Goal: Information Seeking & Learning: Learn about a topic

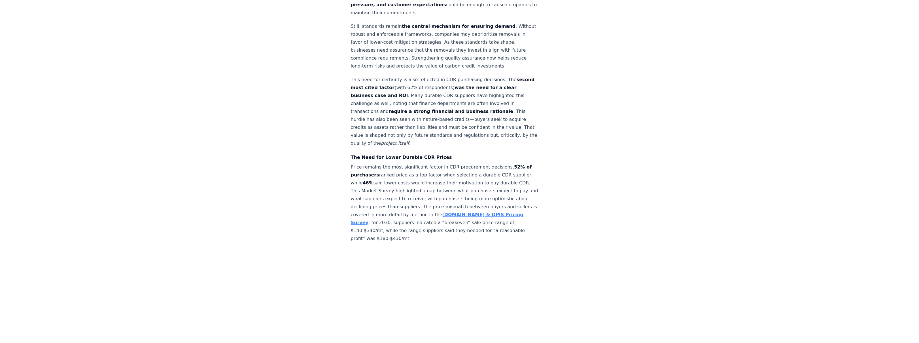
scroll to position [1734, 0]
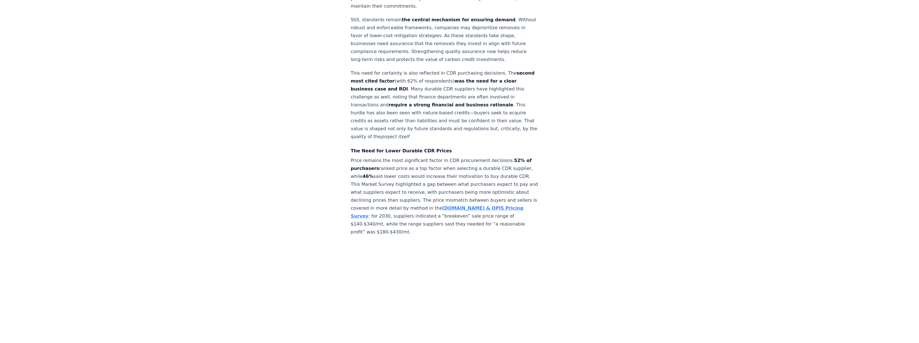
click at [301, 160] on div "[DATE] In Net Zero Standards We Trust - 2025 CDR Market Survey Preface [DOMAIN_…" at bounding box center [459, 3] width 397 height 3435
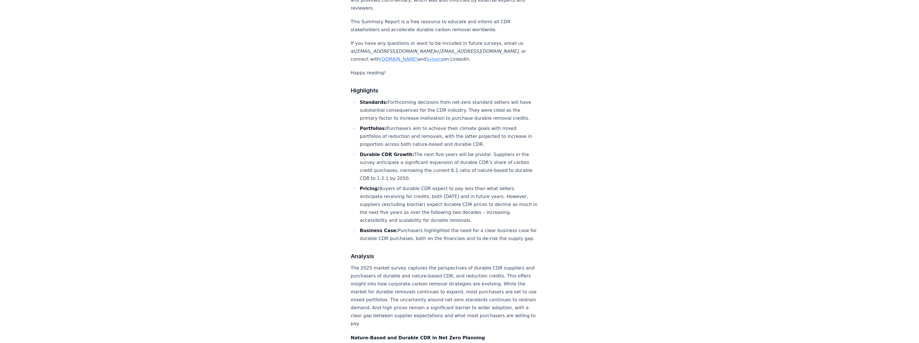
scroll to position [2459, 0]
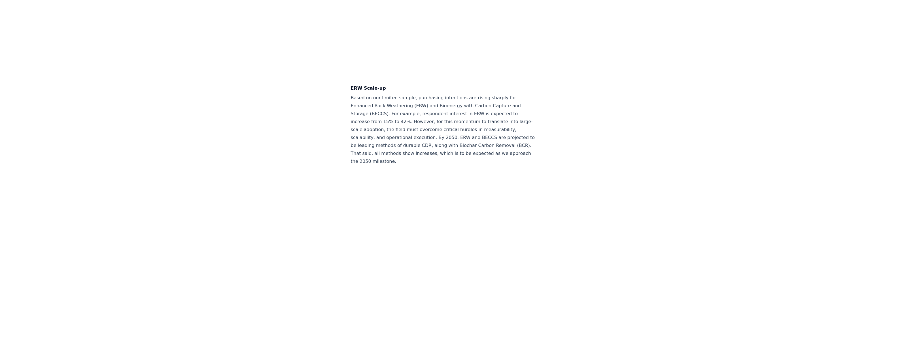
scroll to position [2592, 0]
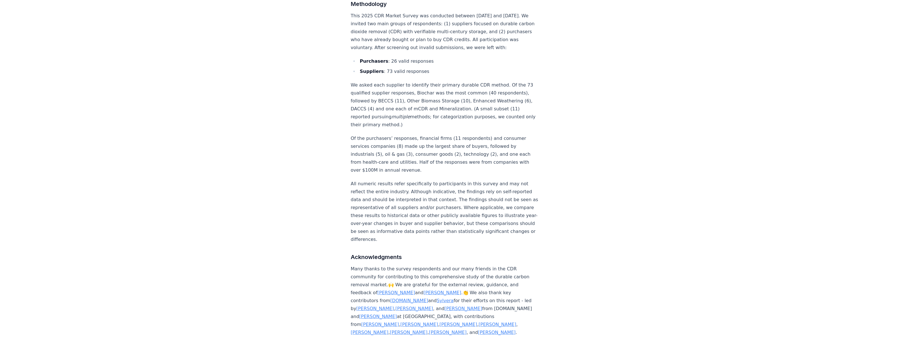
scroll to position [3088, 0]
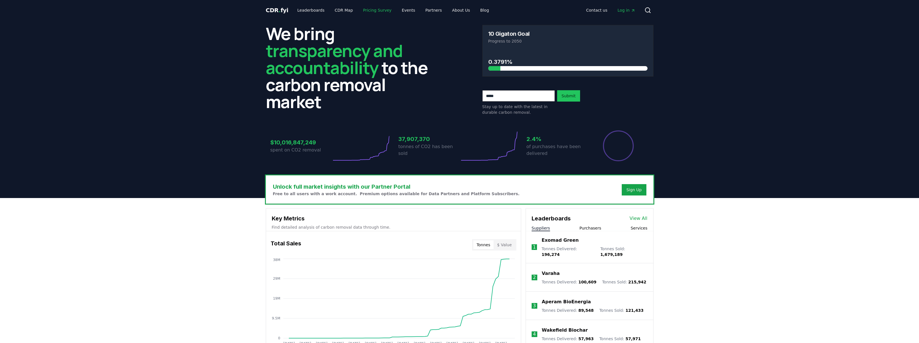
click at [366, 10] on link "Pricing Survey" at bounding box center [376, 10] width 37 height 10
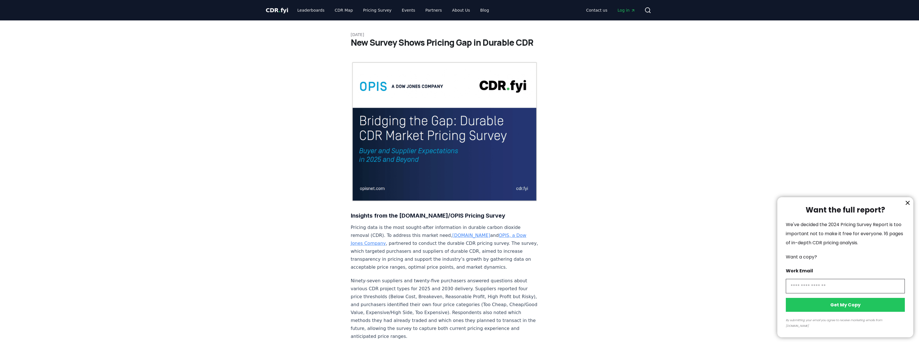
click at [340, 14] on div at bounding box center [459, 171] width 919 height 343
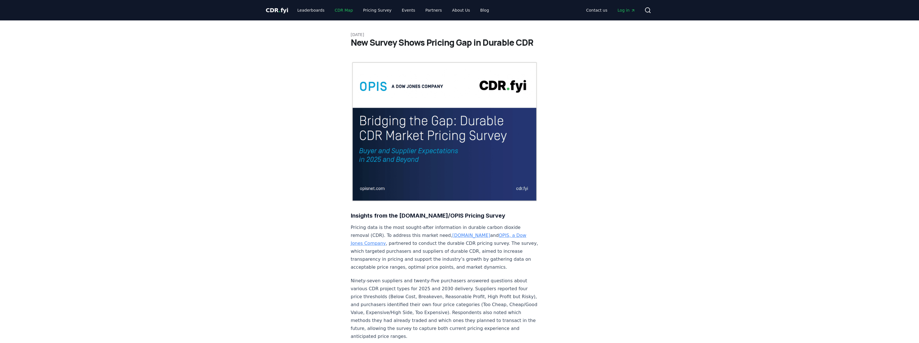
click at [338, 11] on link "CDR Map" at bounding box center [343, 10] width 27 height 10
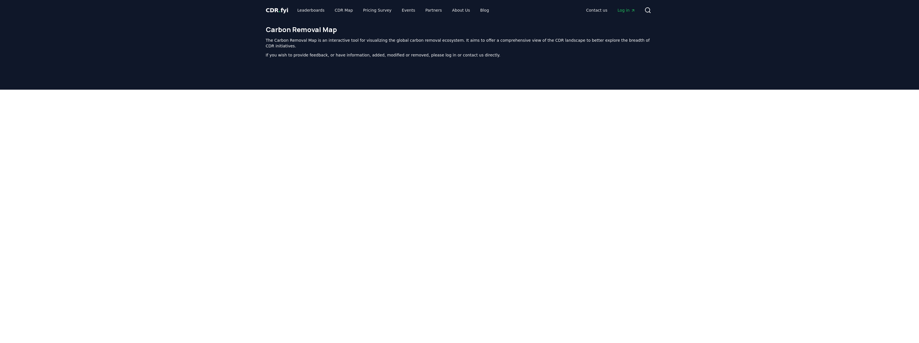
scroll to position [175, 0]
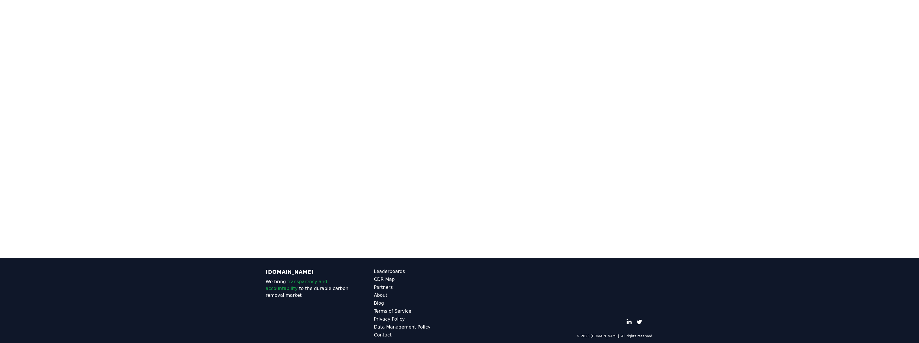
click at [207, 51] on div at bounding box center [459, 56] width 919 height 283
drag, startPoint x: 209, startPoint y: 51, endPoint x: 192, endPoint y: 107, distance: 58.5
click at [192, 107] on div at bounding box center [459, 56] width 919 height 283
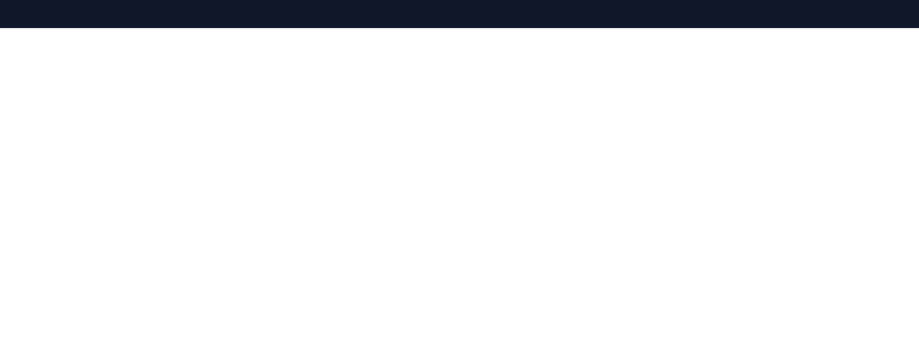
scroll to position [0, 0]
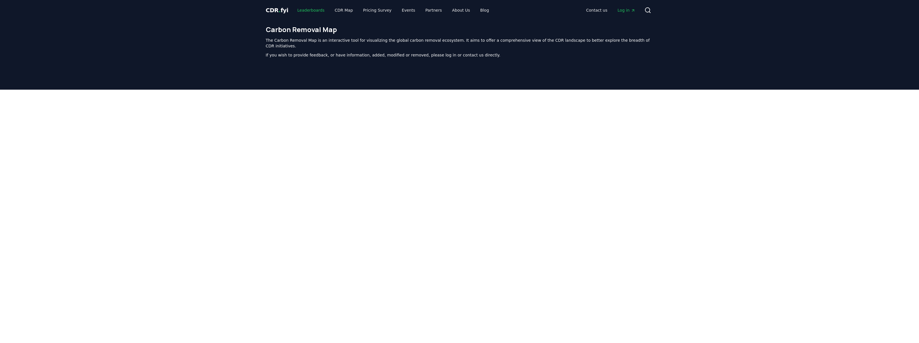
click at [307, 9] on link "Leaderboards" at bounding box center [311, 10] width 36 height 10
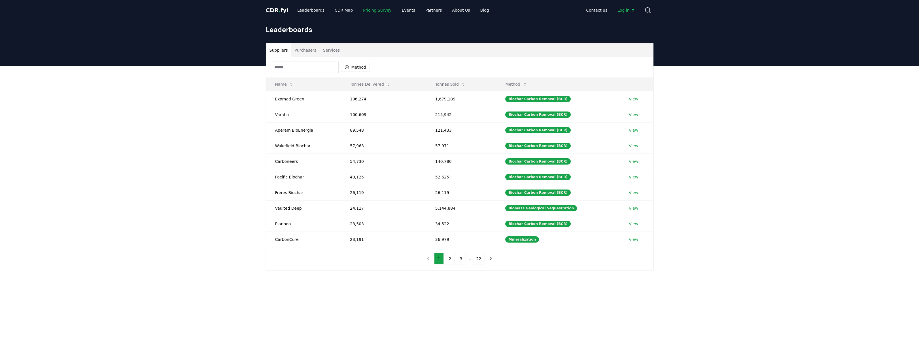
click at [376, 10] on link "Pricing Survey" at bounding box center [376, 10] width 37 height 10
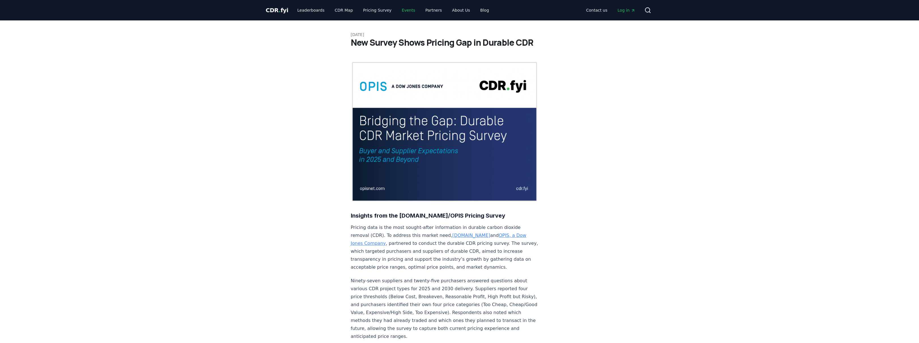
click at [405, 9] on link "Events" at bounding box center [408, 10] width 22 height 10
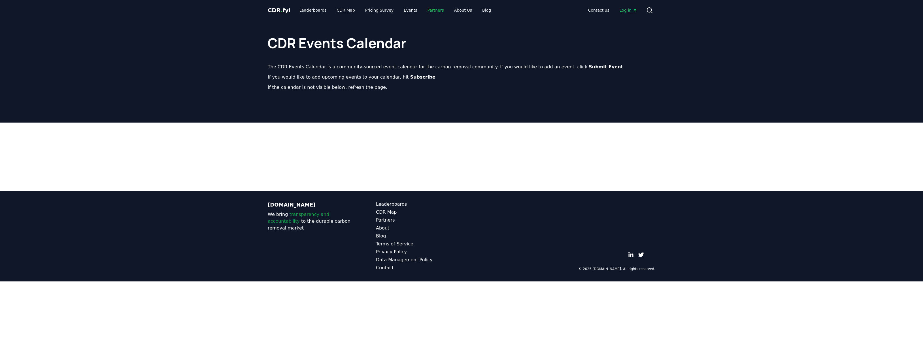
click at [428, 9] on link "Partners" at bounding box center [436, 10] width 26 height 10
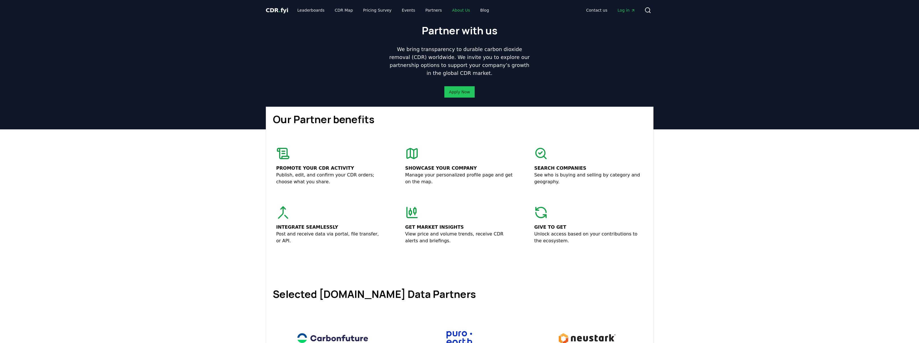
click at [450, 9] on link "About Us" at bounding box center [460, 10] width 27 height 10
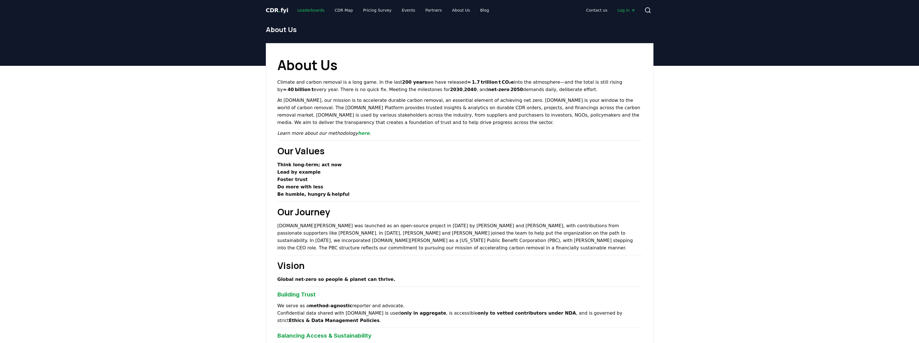
click at [302, 8] on link "Leaderboards" at bounding box center [311, 10] width 36 height 10
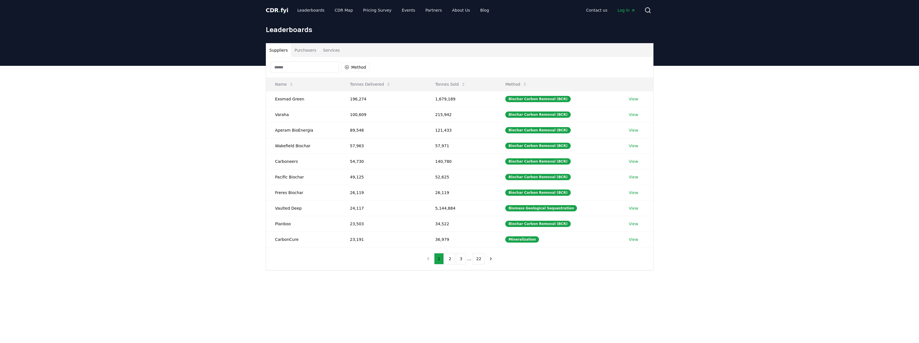
click at [272, 11] on span "CDR . fyi" at bounding box center [277, 10] width 23 height 7
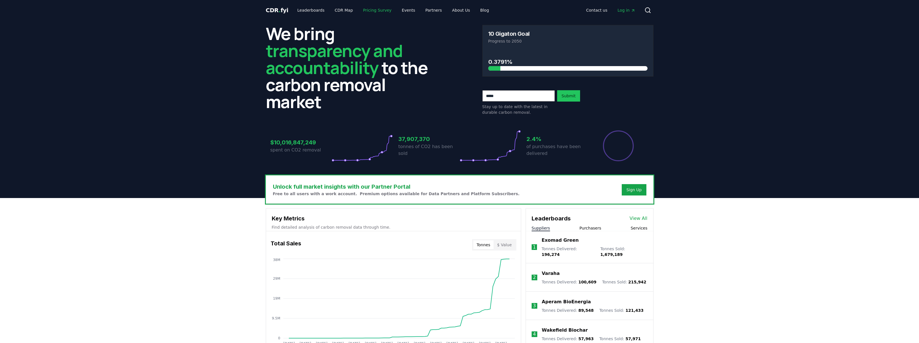
click at [369, 9] on link "Pricing Survey" at bounding box center [376, 10] width 37 height 10
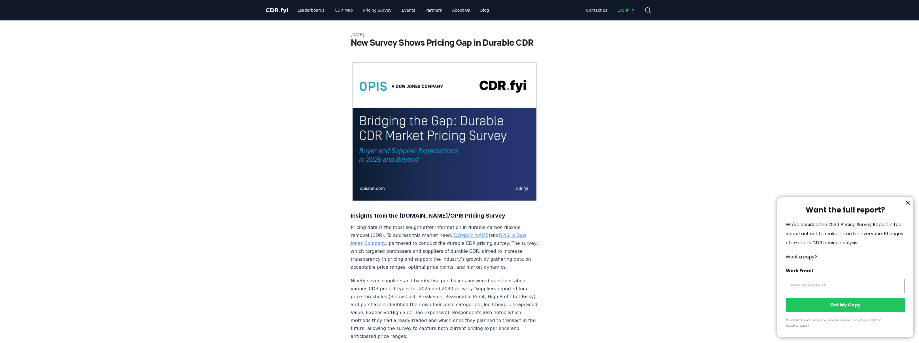
click at [338, 11] on div at bounding box center [459, 171] width 919 height 343
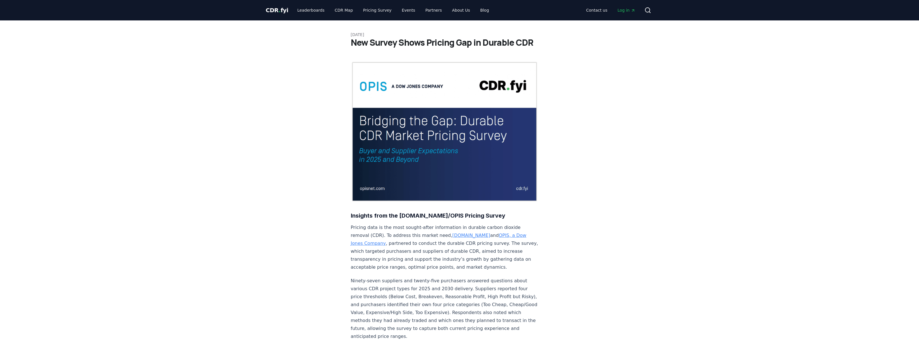
click at [338, 10] on div at bounding box center [459, 171] width 919 height 343
click at [318, 10] on link "Leaderboards" at bounding box center [311, 10] width 36 height 10
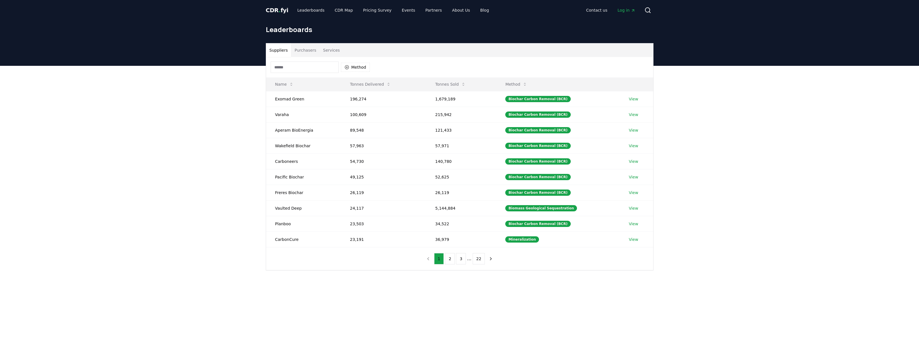
click at [281, 10] on span "CDR . fyi" at bounding box center [277, 10] width 23 height 7
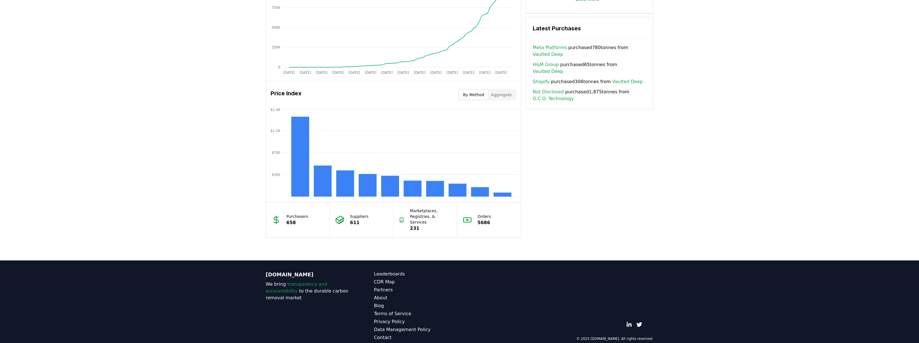
scroll to position [394, 0]
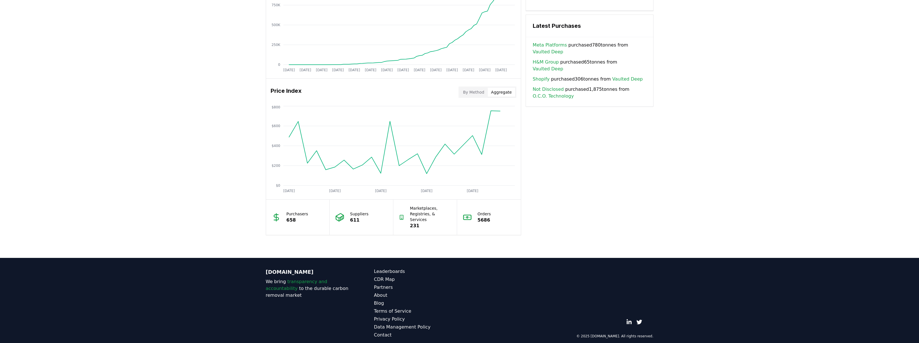
click at [502, 89] on button "Aggregate" at bounding box center [501, 92] width 27 height 9
click at [477, 90] on button "By Method" at bounding box center [474, 92] width 28 height 9
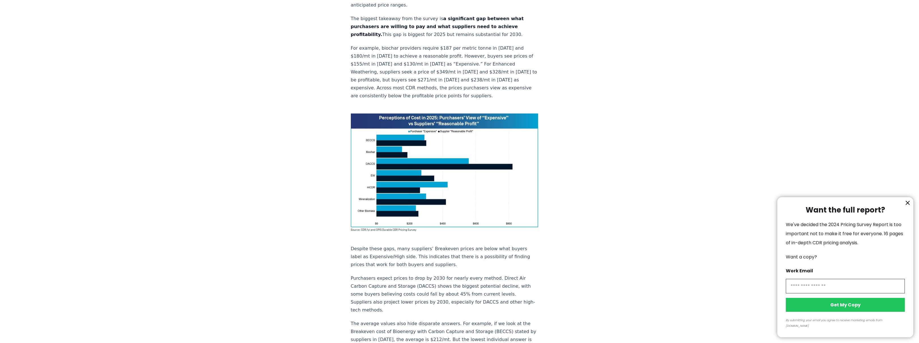
scroll to position [328, 0]
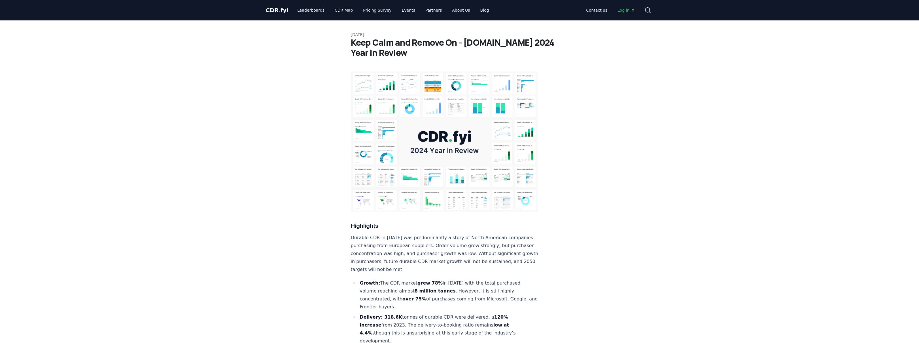
click at [281, 10] on span "CDR . fyi" at bounding box center [277, 10] width 23 height 7
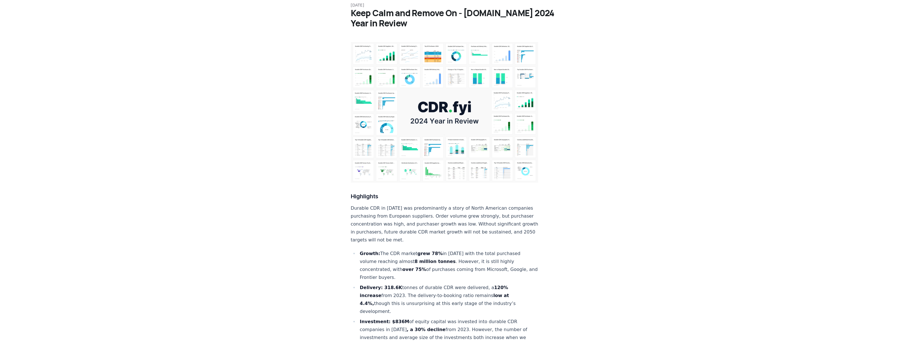
scroll to position [189, 0]
